Goal: Book appointment/travel/reservation

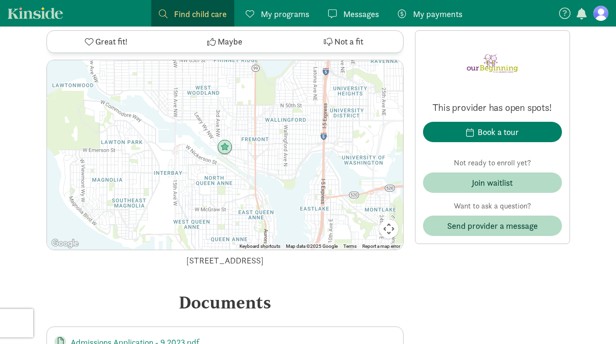
scroll to position [2153, 0]
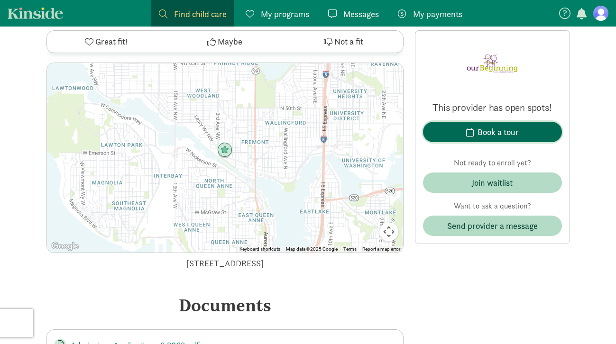
click at [492, 130] on div "Book a tour" at bounding box center [498, 132] width 41 height 13
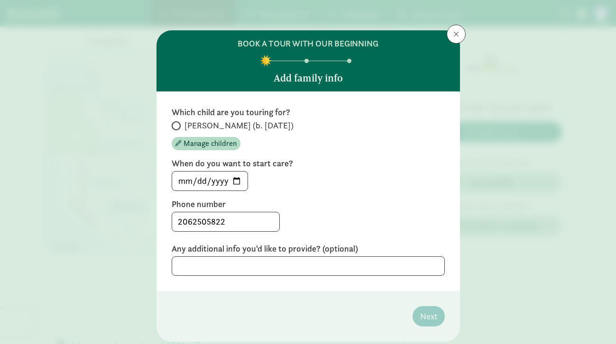
click at [176, 122] on span at bounding box center [176, 125] width 9 height 9
click at [176, 123] on input "[PERSON_NAME] (b. [DATE])" at bounding box center [175, 126] width 6 height 6
radio input "true"
click at [242, 184] on input "[DATE]" at bounding box center [209, 181] width 75 height 19
click at [236, 177] on input "[DATE]" at bounding box center [209, 181] width 75 height 19
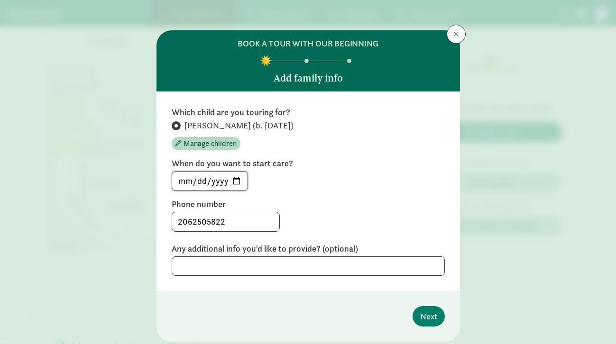
type input "[DATE]"
click at [436, 313] on span "Next" at bounding box center [428, 316] width 17 height 13
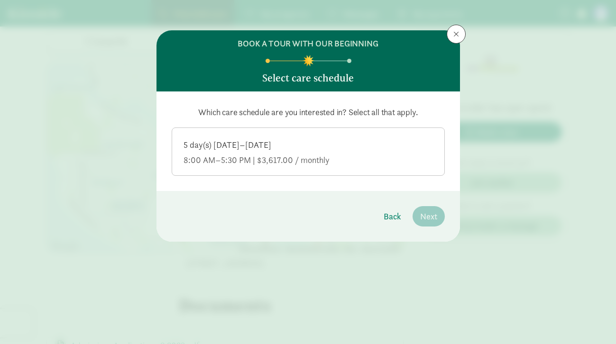
click at [299, 164] on div "8:00 AM–5:30 PM | $3,617.00 / monthly" at bounding box center [309, 160] width 250 height 11
click at [0, 0] on input "5 day(s) [DATE]–[DATE] 8:00 AM–5:30 PM | $3,617.00 / monthly" at bounding box center [0, 0] width 0 height 0
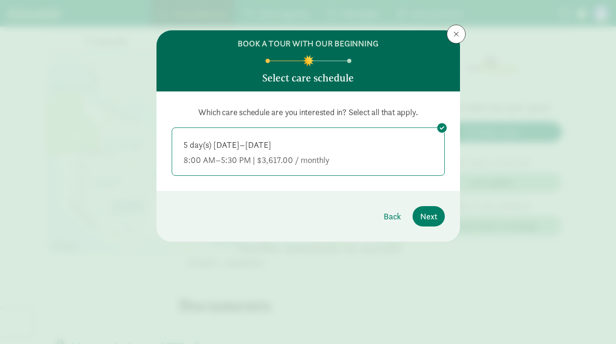
click at [430, 205] on footer "Back Next" at bounding box center [309, 216] width 304 height 51
click at [419, 210] on button "Next" at bounding box center [429, 216] width 32 height 20
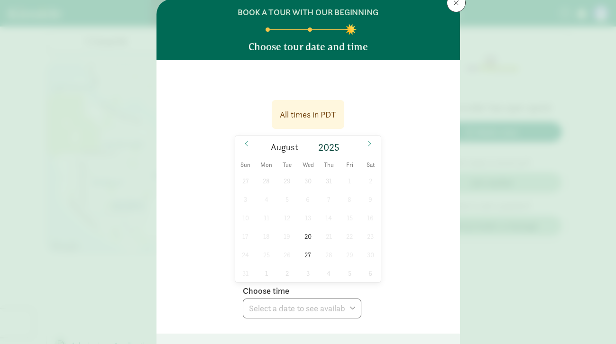
scroll to position [43, 0]
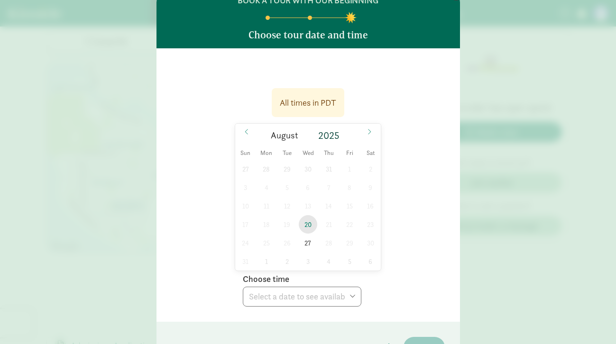
click at [311, 228] on span "20" at bounding box center [308, 224] width 19 height 19
click at [311, 297] on select "Choose time 10:00 AM" at bounding box center [302, 297] width 119 height 20
select select "[DATE]T10:00:00.000-07:00"
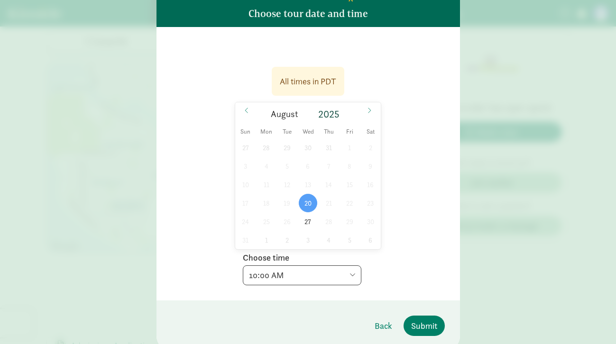
scroll to position [102, 0]
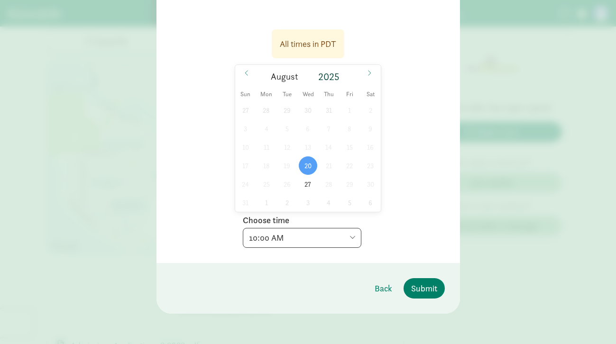
click at [380, 206] on div "27 28 29 30 31 1 2 3 4 5 6 7 8 9 10 11 12 13 14 15 16 17 18 19 20 21 22 23 24 2…" at bounding box center [308, 156] width 146 height 111
click at [432, 296] on button "Submit" at bounding box center [424, 289] width 41 height 20
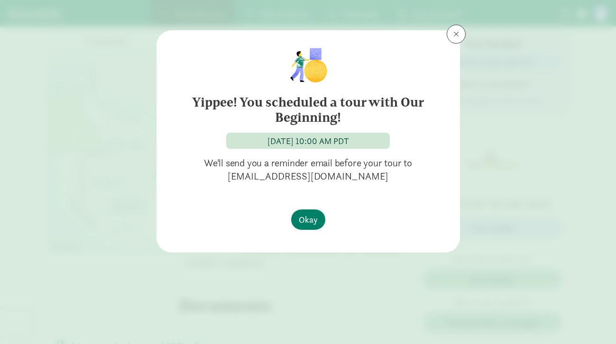
scroll to position [0, 0]
click at [313, 217] on span "Okay" at bounding box center [308, 220] width 19 height 13
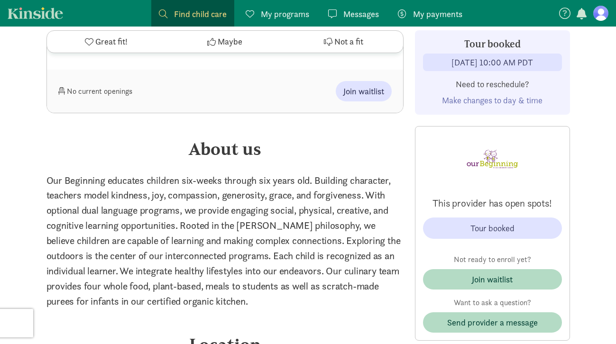
scroll to position [1932, 0]
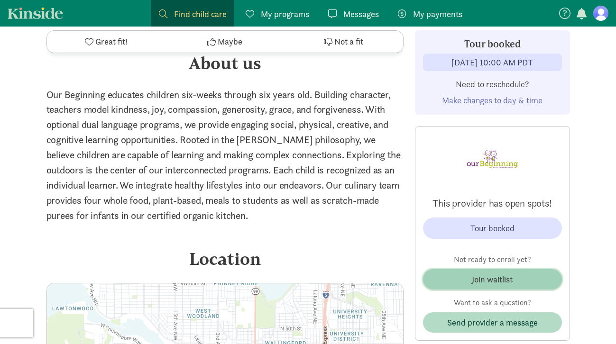
click at [446, 280] on span "Join waitlist" at bounding box center [493, 279] width 124 height 13
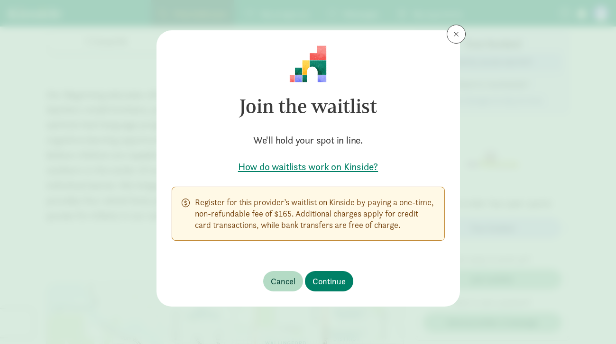
click at [302, 213] on p "Register for this provider’s waitlist on Kinside by paying a one-time, non-refu…" at bounding box center [315, 214] width 240 height 34
click at [490, 153] on div "Join the waitlist We'll hold your spot in line. How do waitlists work on Kinsid…" at bounding box center [308, 172] width 616 height 344
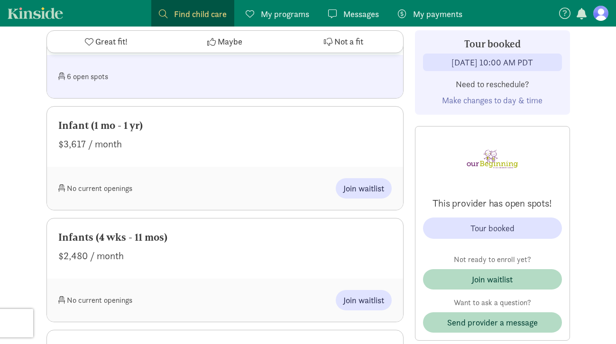
scroll to position [1188, 0]
